Goal: Information Seeking & Learning: Learn about a topic

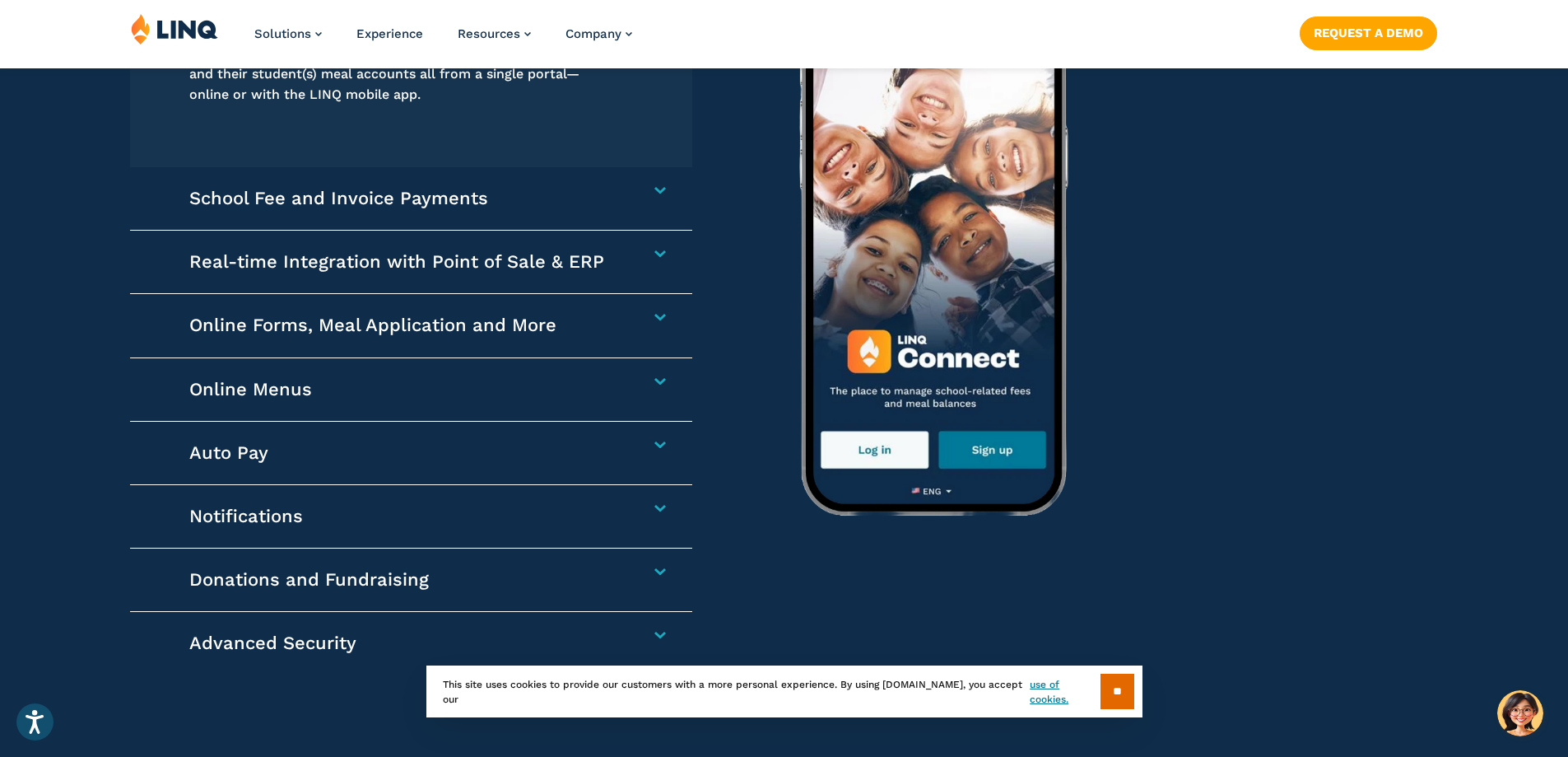
scroll to position [2631, 0]
click at [615, 509] on h4 "Notifications" at bounding box center [402, 514] width 426 height 23
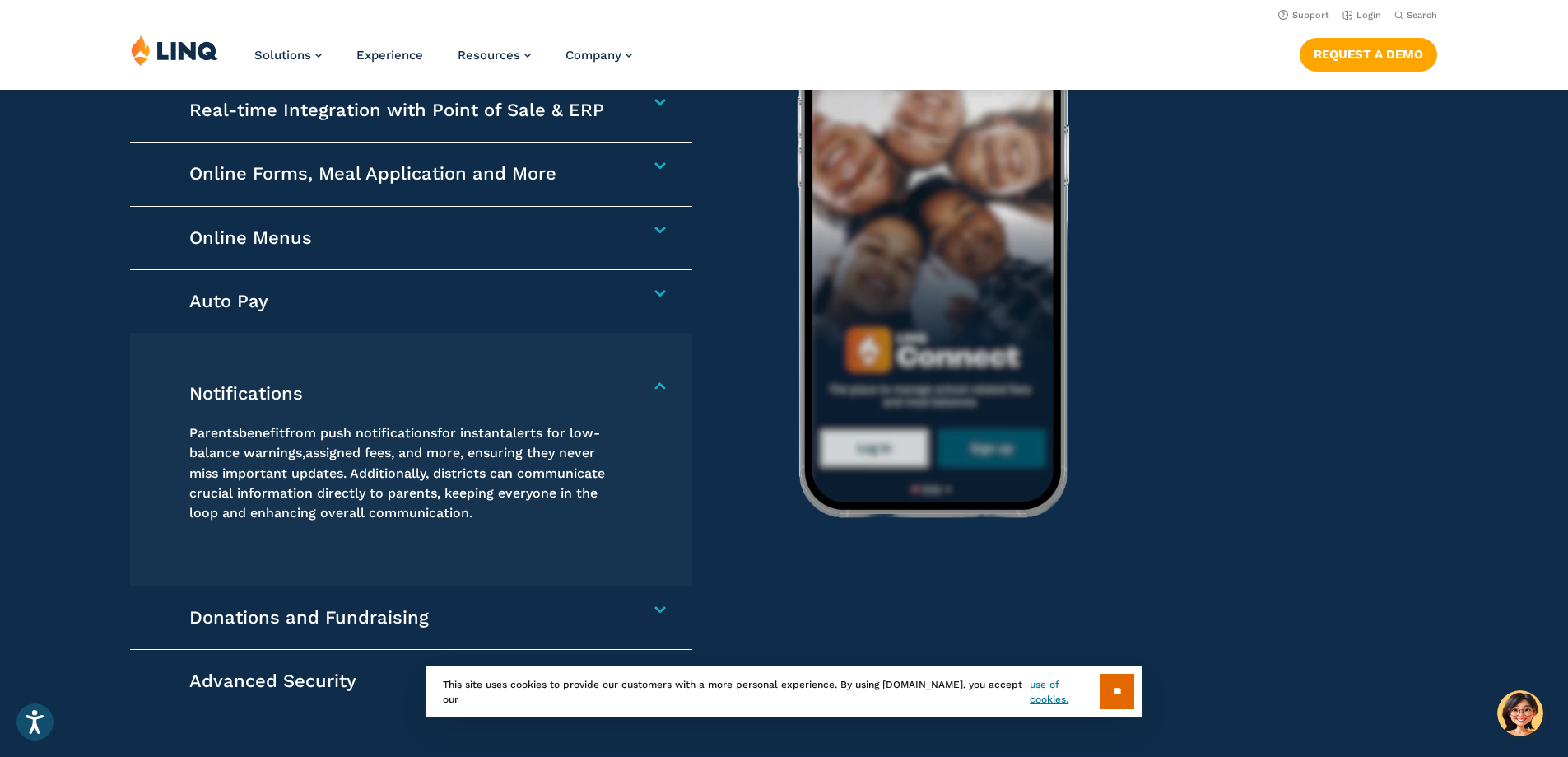
scroll to position [2613, 0]
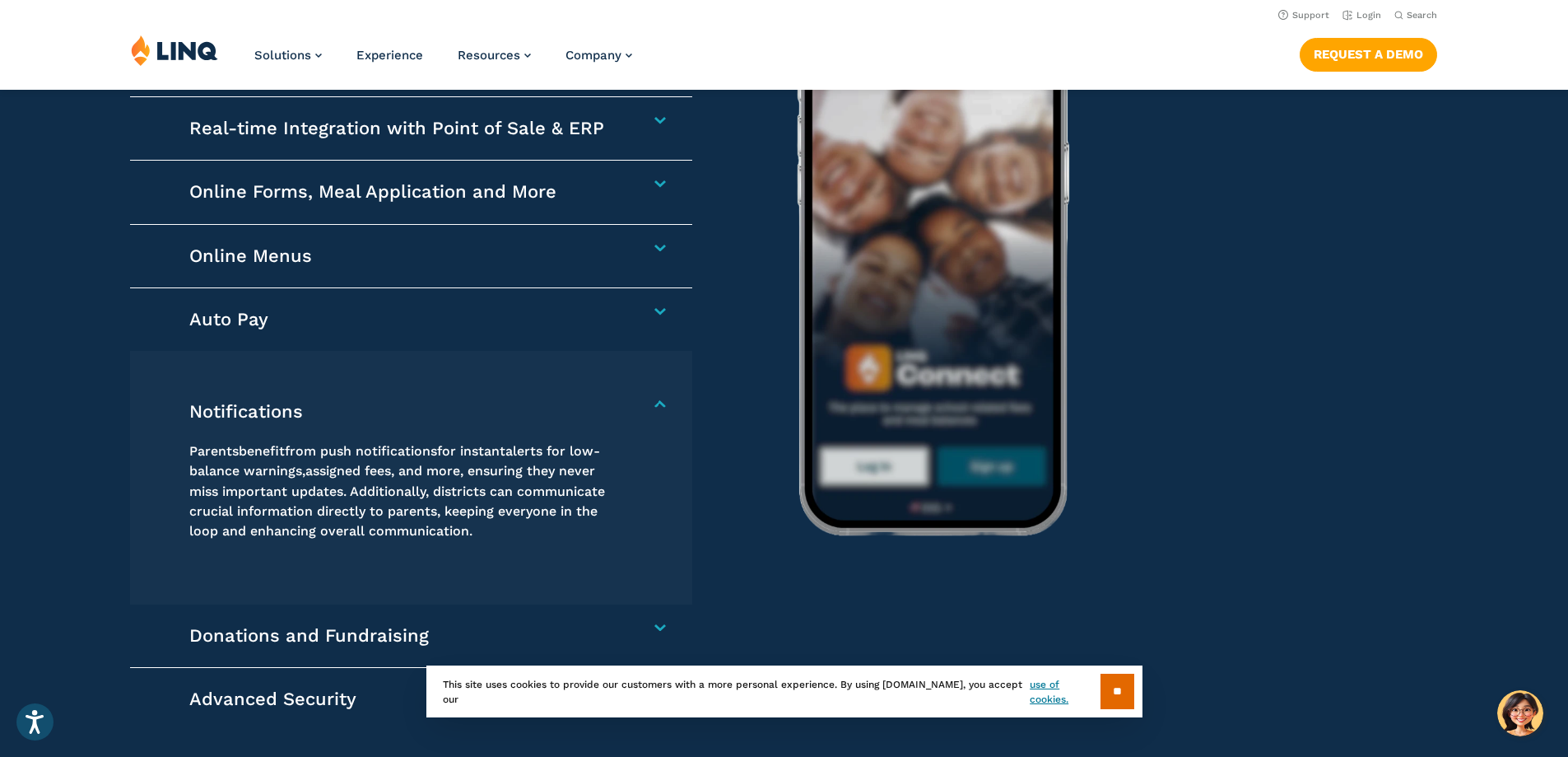
click at [615, 402] on h4 "Notifications" at bounding box center [402, 411] width 426 height 23
click at [615, 248] on h4 "Online Menus" at bounding box center [402, 256] width 426 height 23
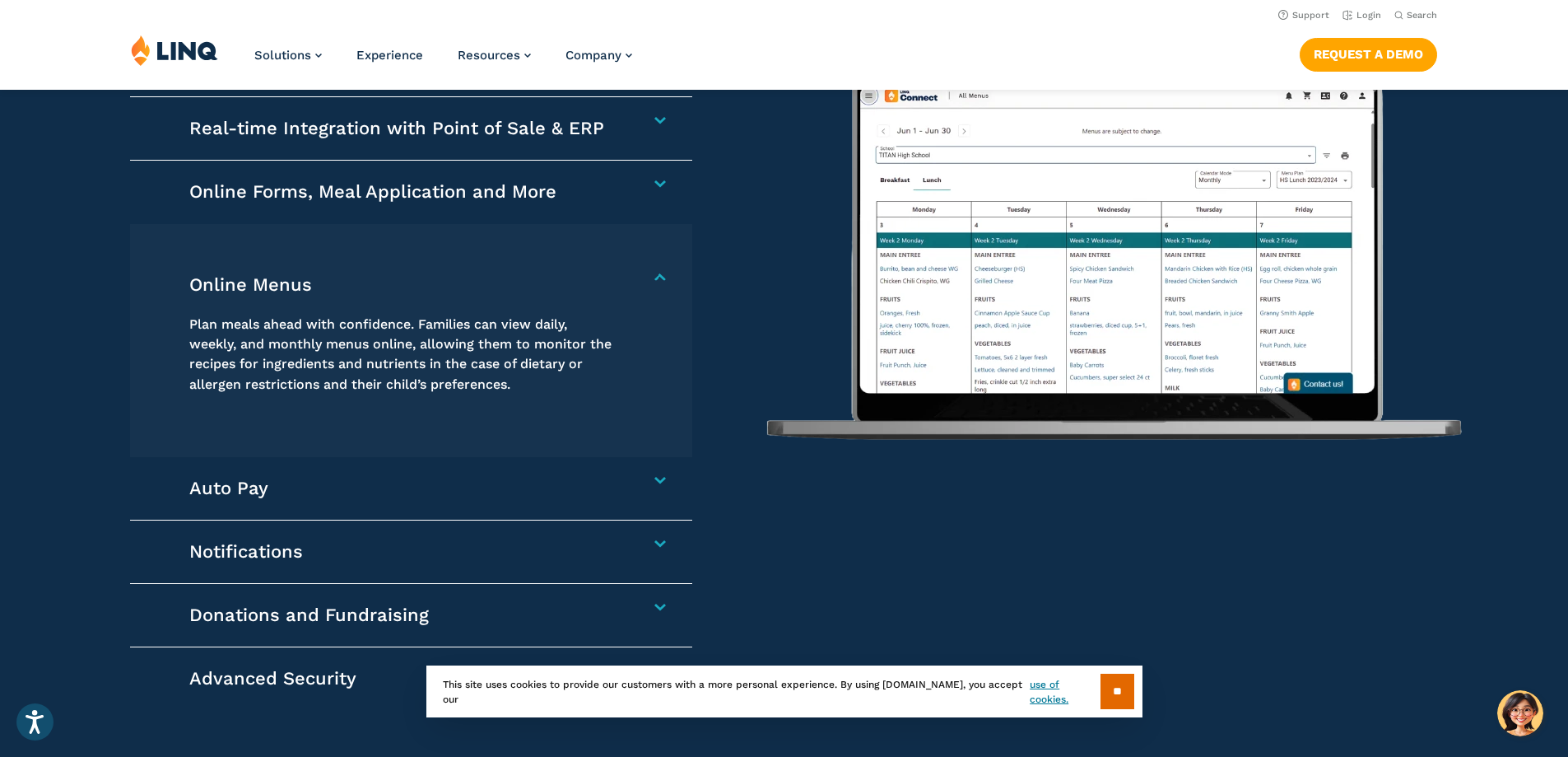
click at [615, 273] on h4 "Online Menus" at bounding box center [402, 285] width 426 height 23
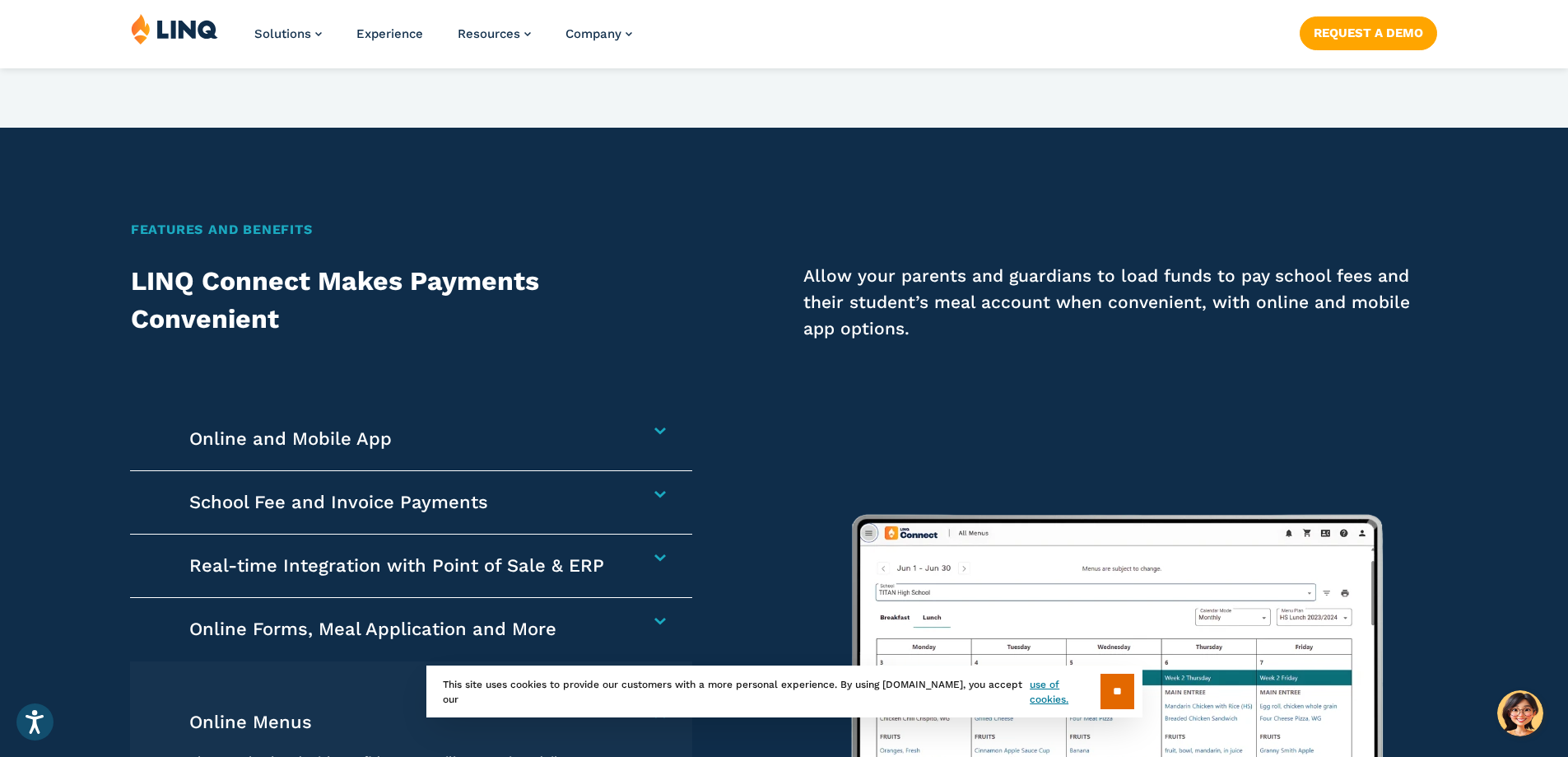
scroll to position [2366, 0]
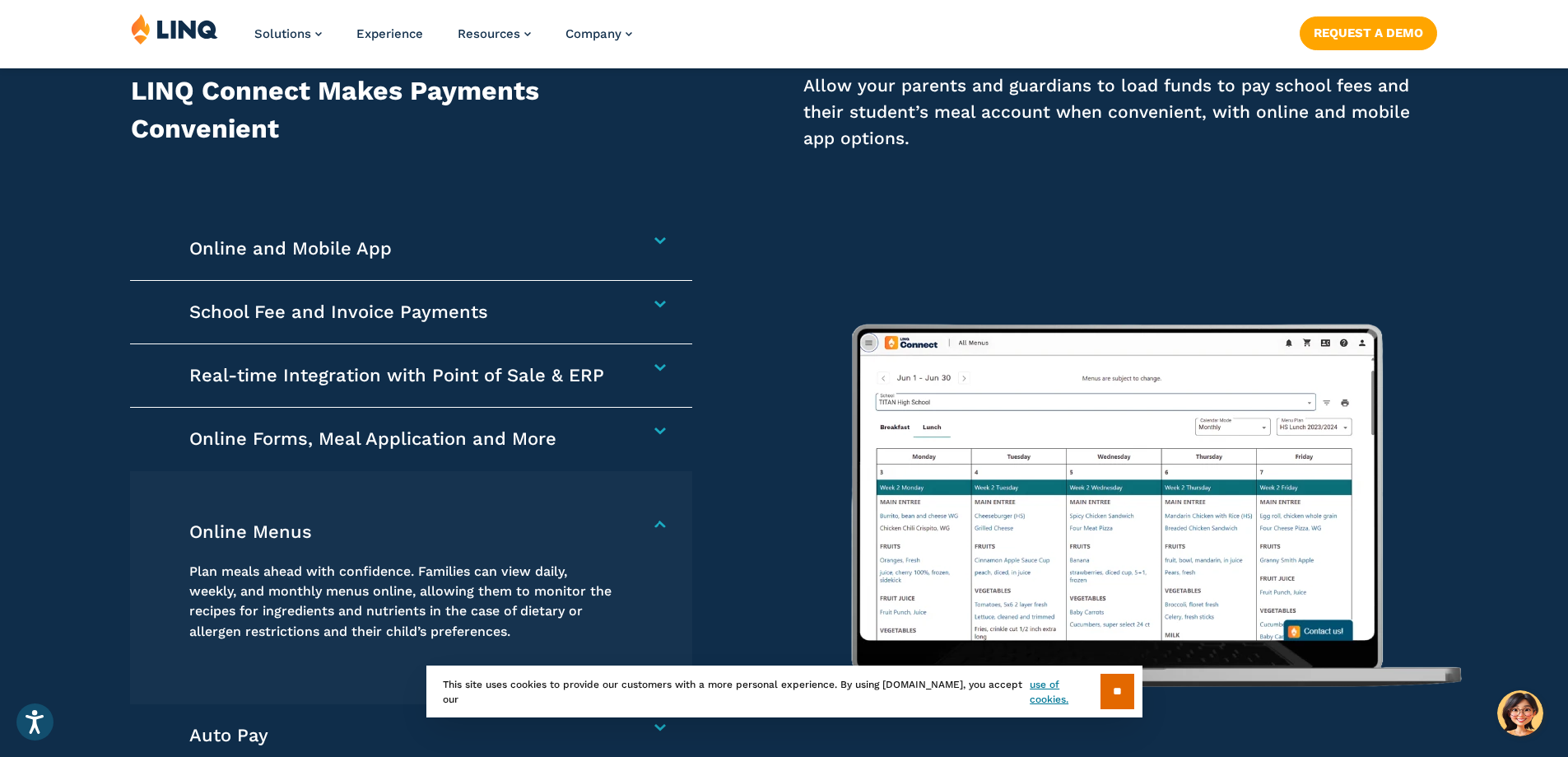
click at [615, 303] on h4 "School Fee and Invoice Payments" at bounding box center [402, 312] width 426 height 23
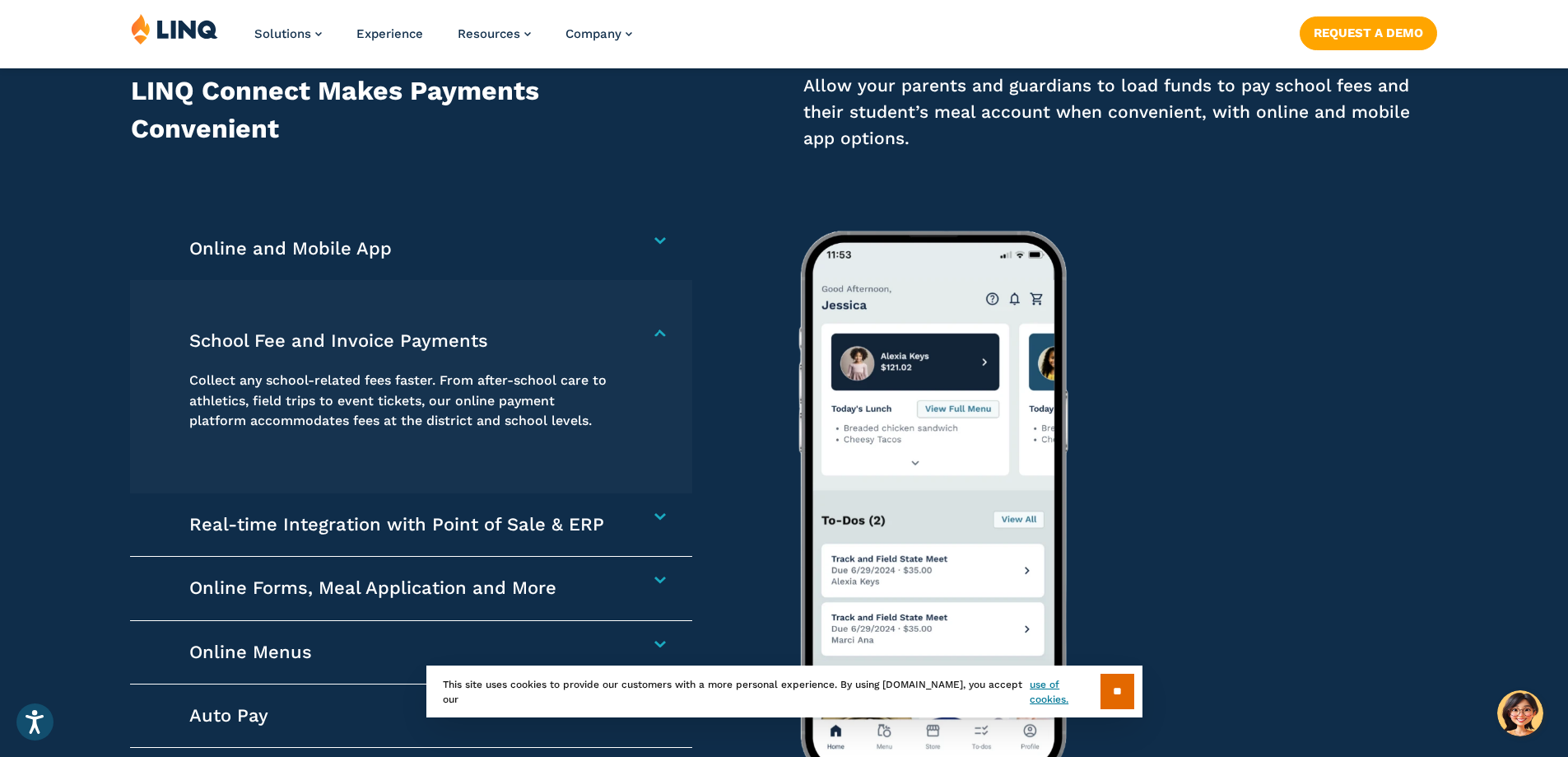
click at [1343, 288] on img at bounding box center [1114, 485] width 700 height 577
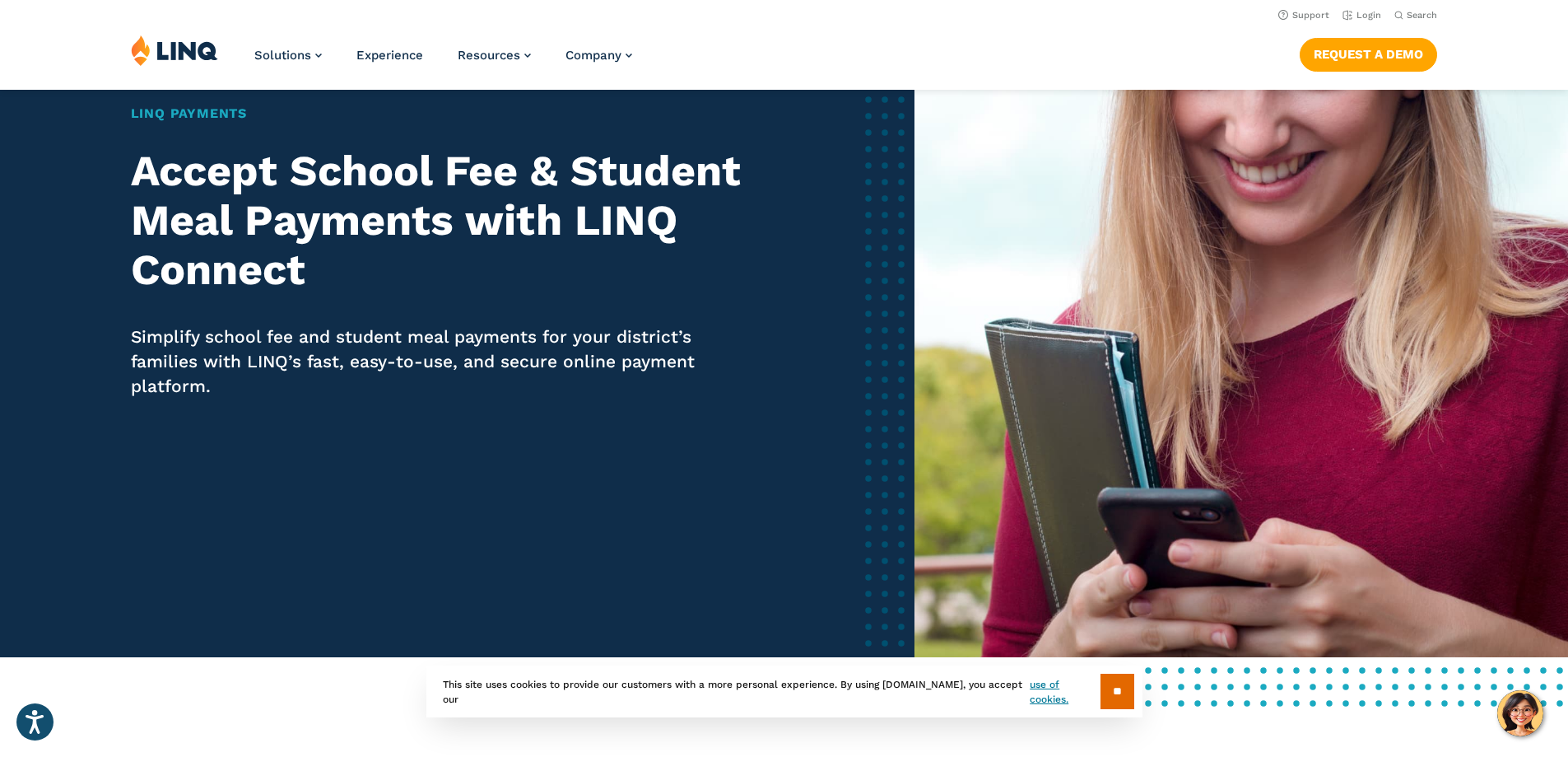
scroll to position [45, 0]
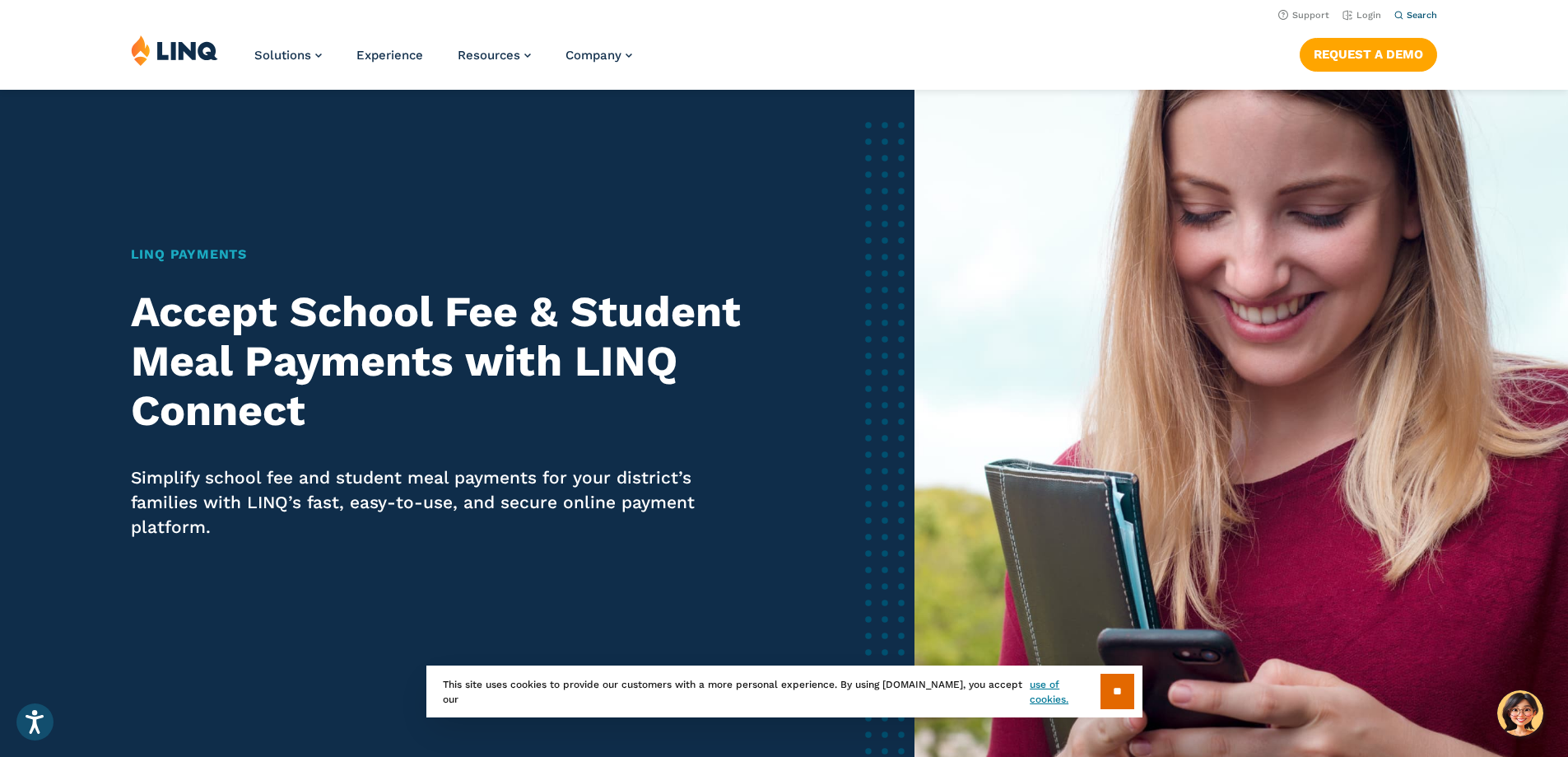
click at [1406, 13] on span "Search" at bounding box center [1421, 15] width 31 height 11
type input "*"
type input "**********"
click at [1417, 45] on button "Submit Search" at bounding box center [1417, 45] width 1 height 1
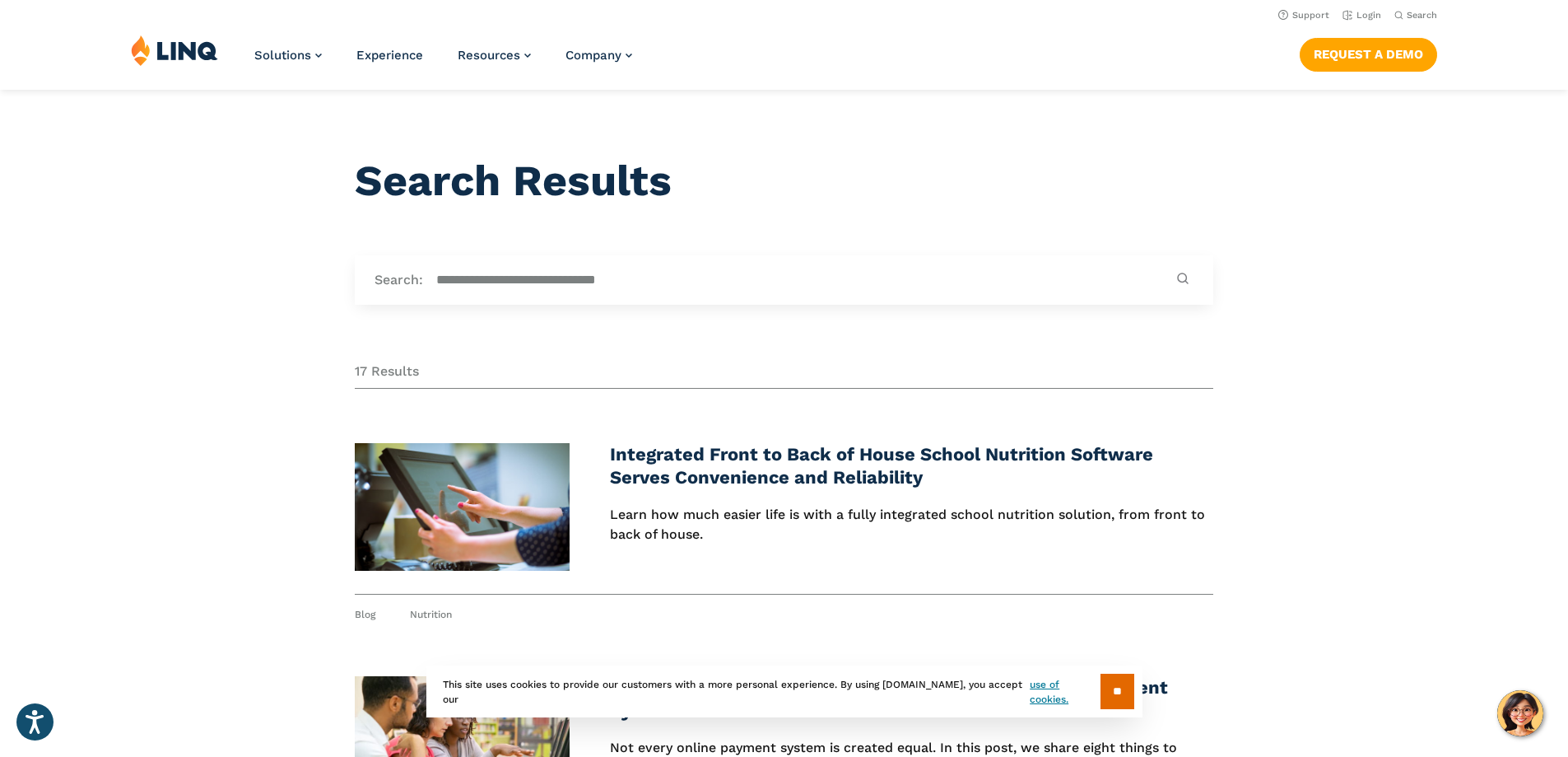
drag, startPoint x: 667, startPoint y: 277, endPoint x: 425, endPoint y: 288, distance: 242.2
click at [425, 288] on input "**********" at bounding box center [796, 280] width 748 height 18
type input "**********"
click at [1172, 272] on button "Submit Search" at bounding box center [1183, 280] width 21 height 16
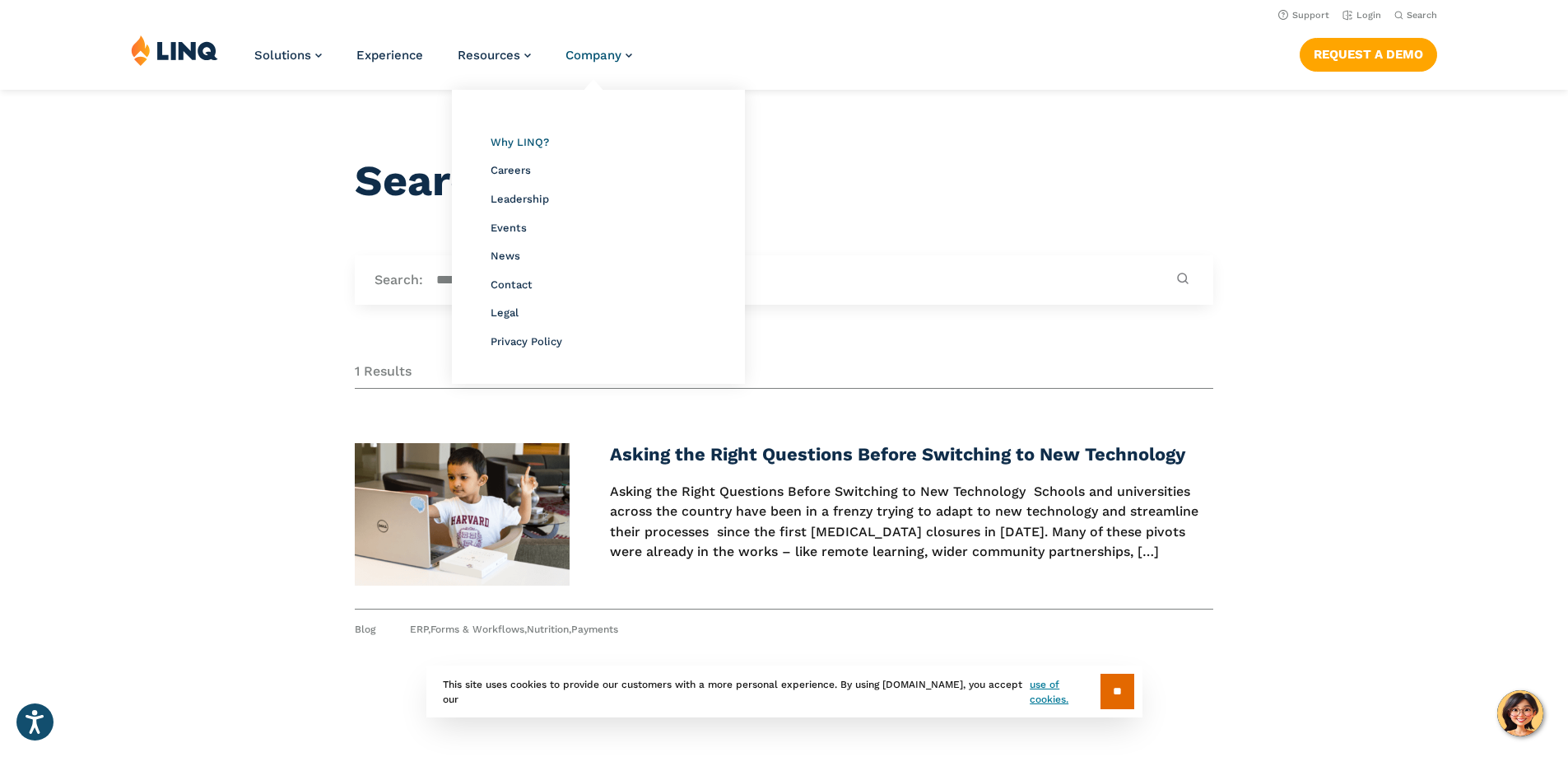
click at [511, 142] on span "Why LINQ?" at bounding box center [519, 142] width 58 height 12
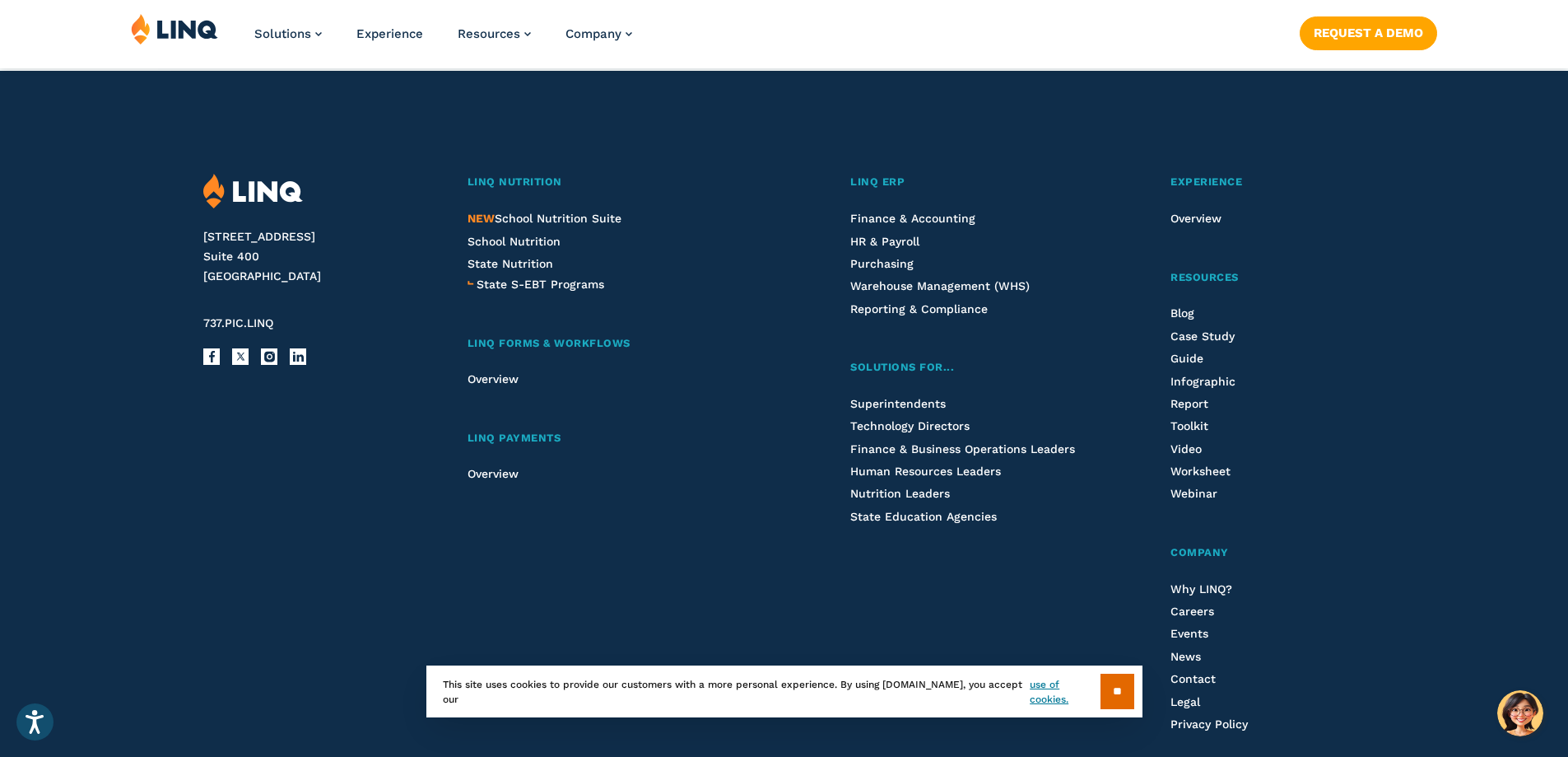
scroll to position [3046, 0]
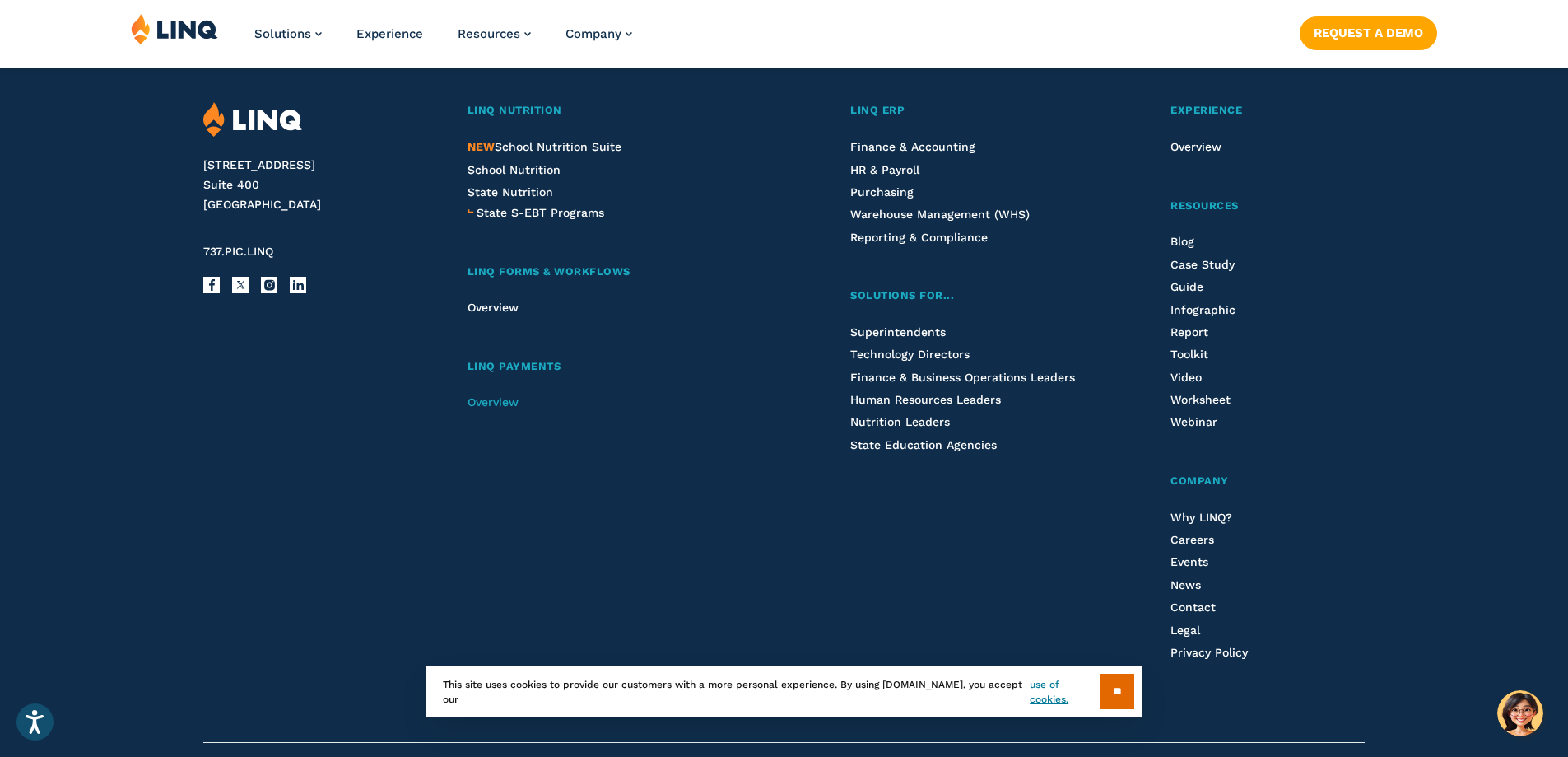
click at [512, 400] on span "Overview" at bounding box center [493, 402] width 51 height 13
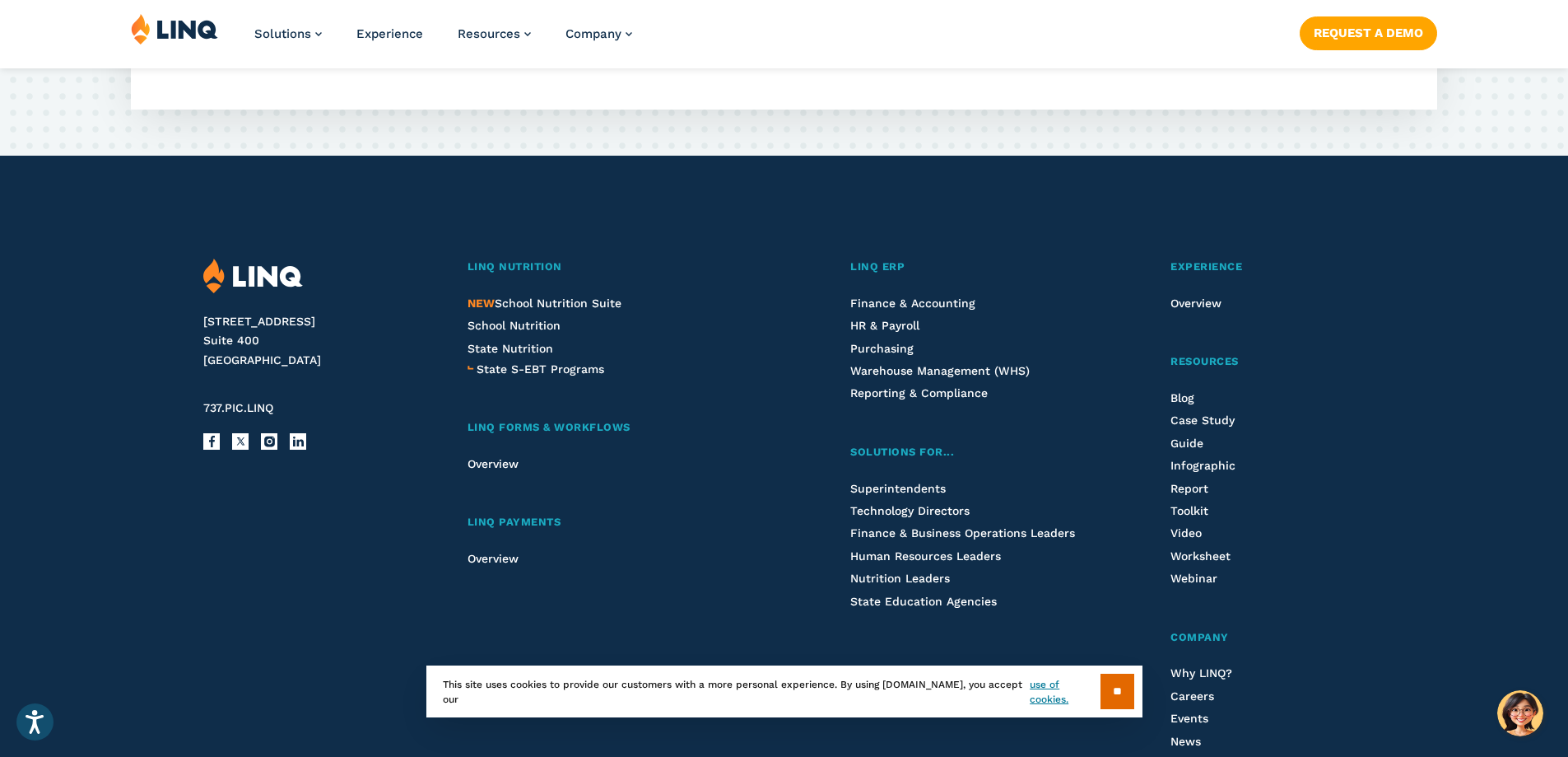
scroll to position [4364, 0]
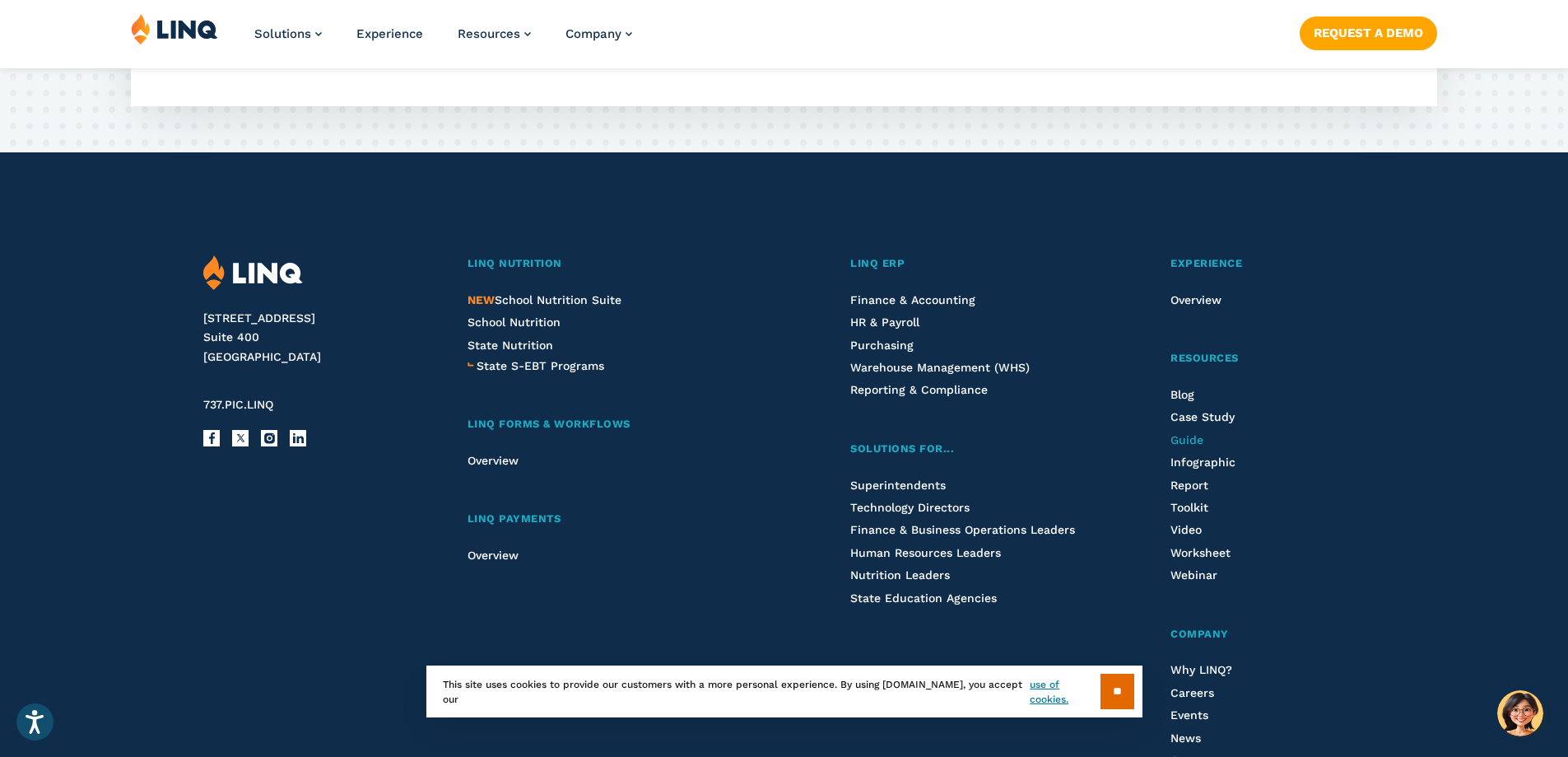
click at [1189, 437] on span "Guide" at bounding box center [1187, 440] width 33 height 13
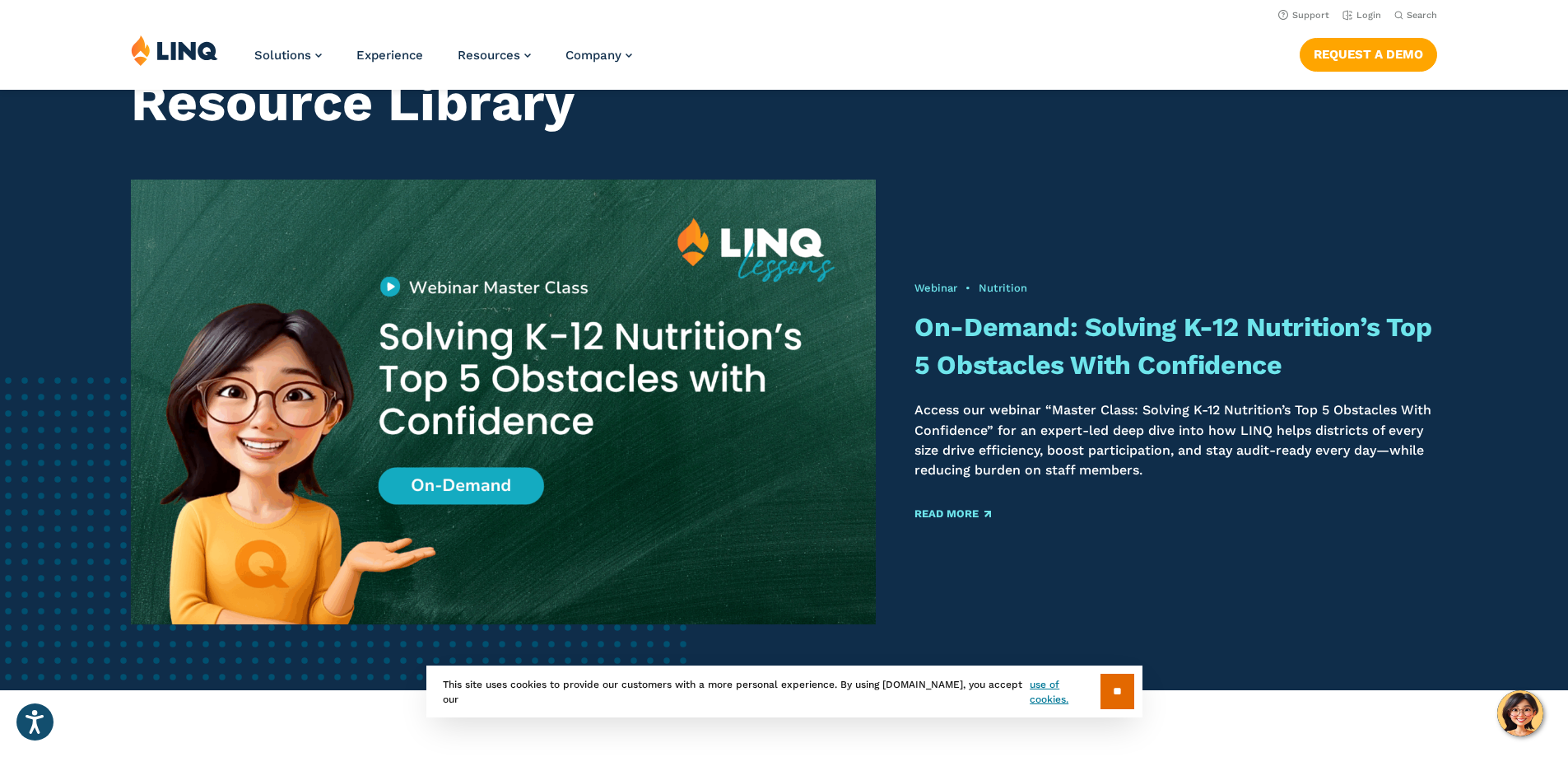
scroll to position [54, 0]
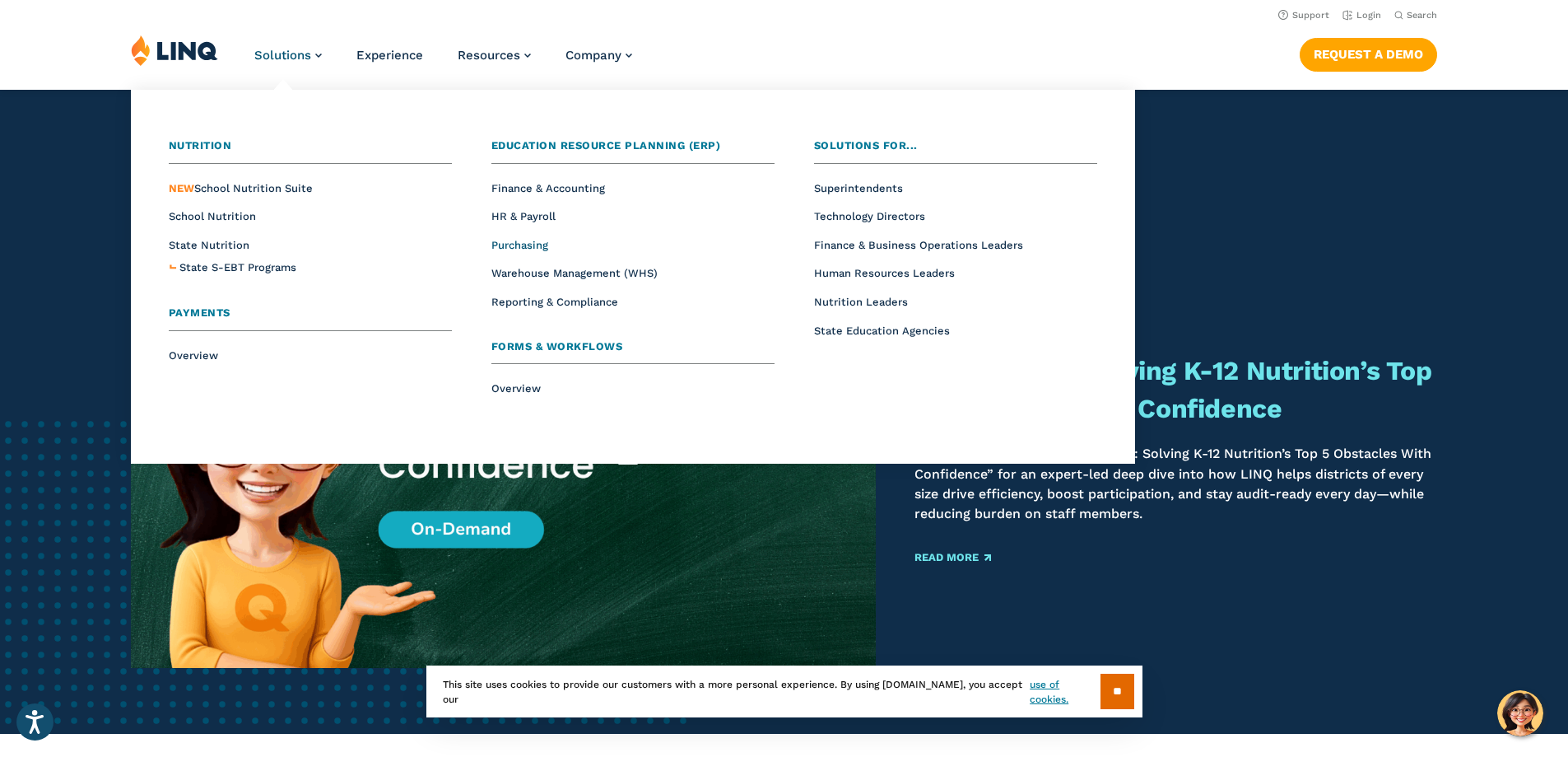
click at [517, 244] on span "Purchasing" at bounding box center [519, 245] width 57 height 12
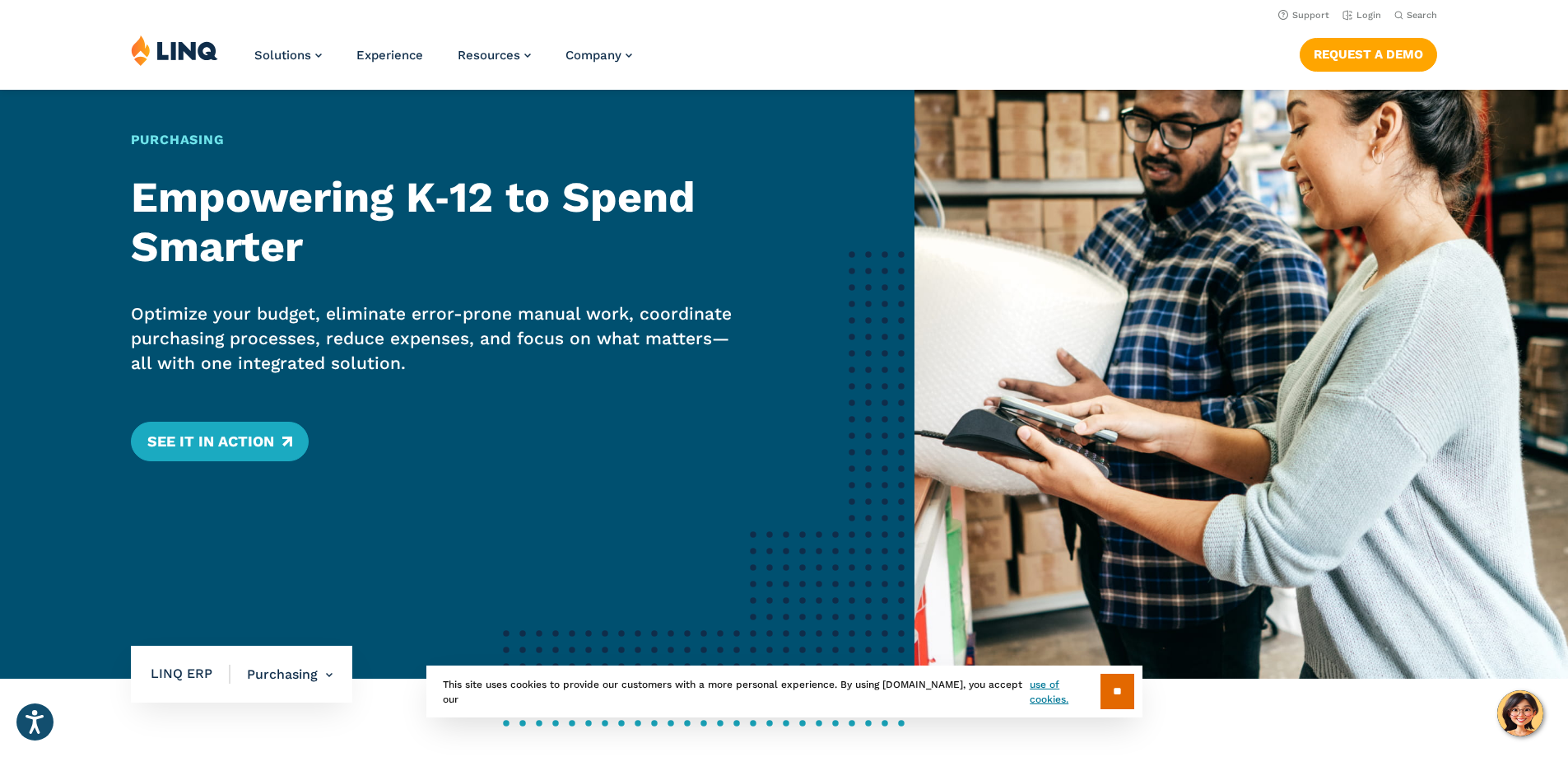
scroll to position [83, 0]
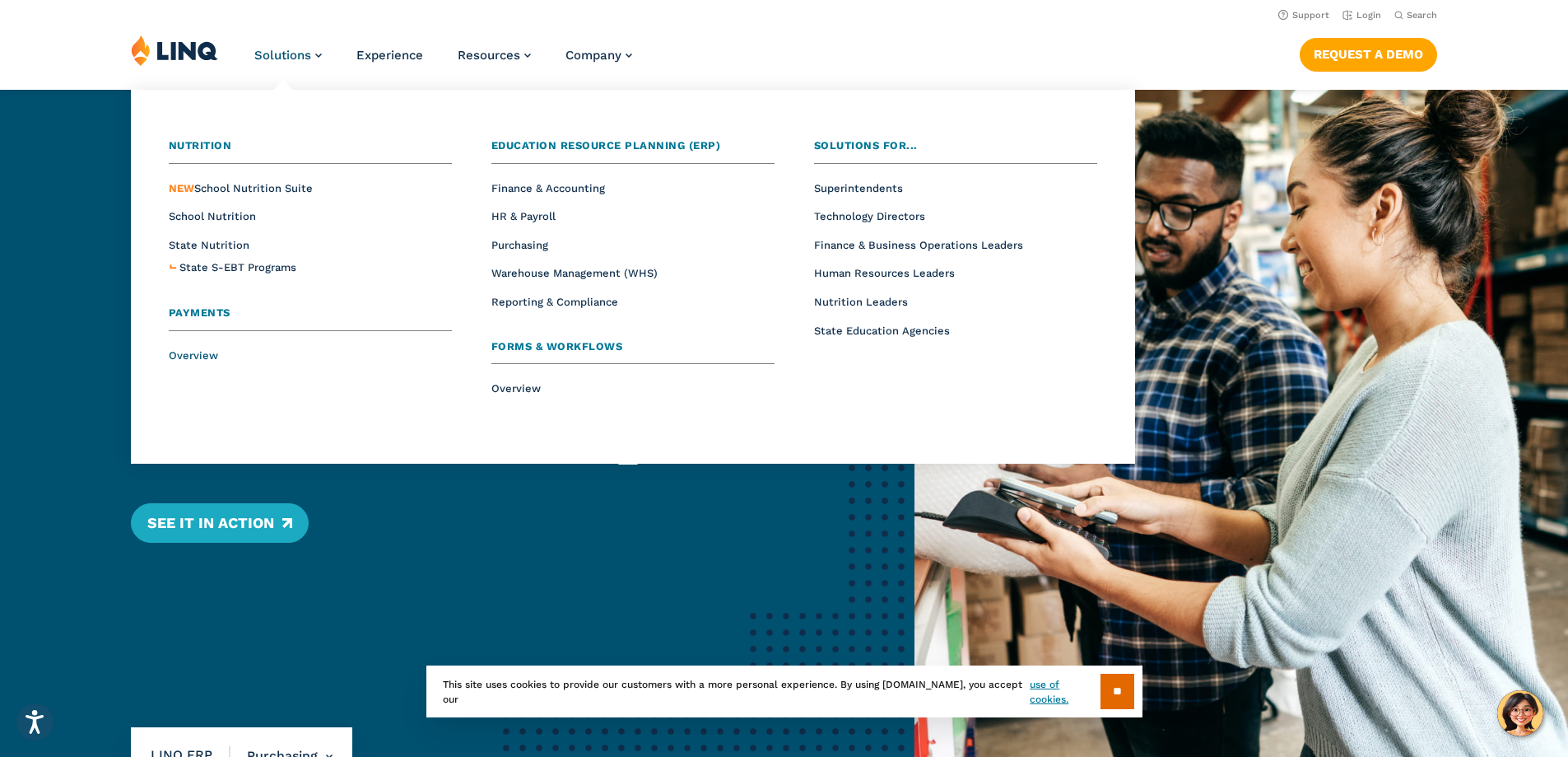
click at [192, 355] on span "Overview" at bounding box center [193, 355] width 49 height 12
